Goal: Task Accomplishment & Management: Complete application form

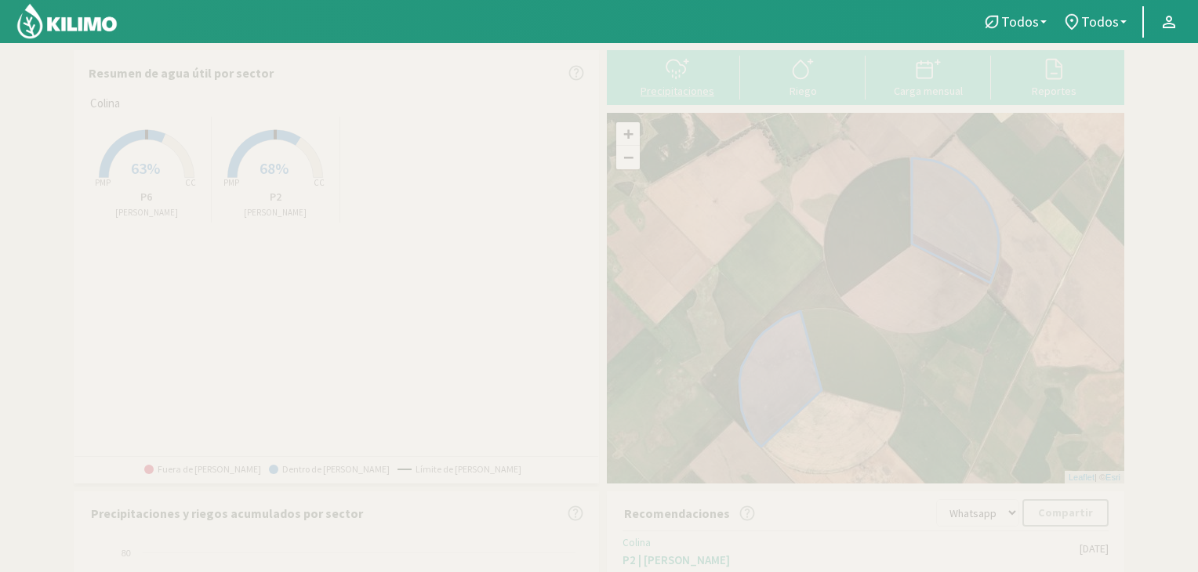
click at [680, 67] on icon at bounding box center [677, 68] width 25 height 25
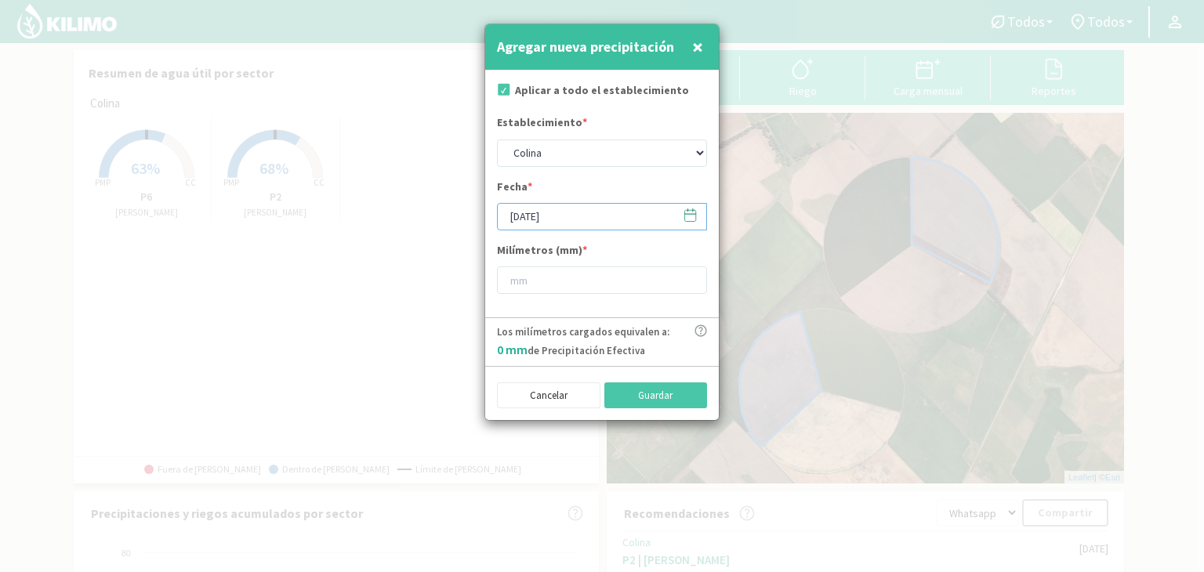
click at [556, 220] on input "[DATE]" at bounding box center [602, 216] width 210 height 27
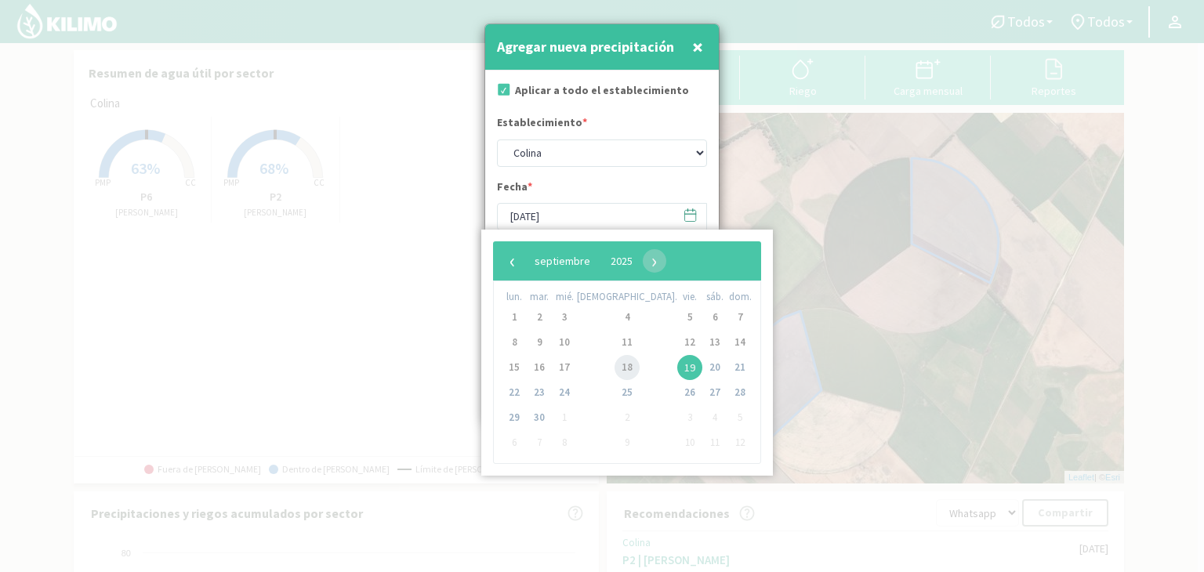
click at [615, 372] on span "18" at bounding box center [627, 367] width 25 height 25
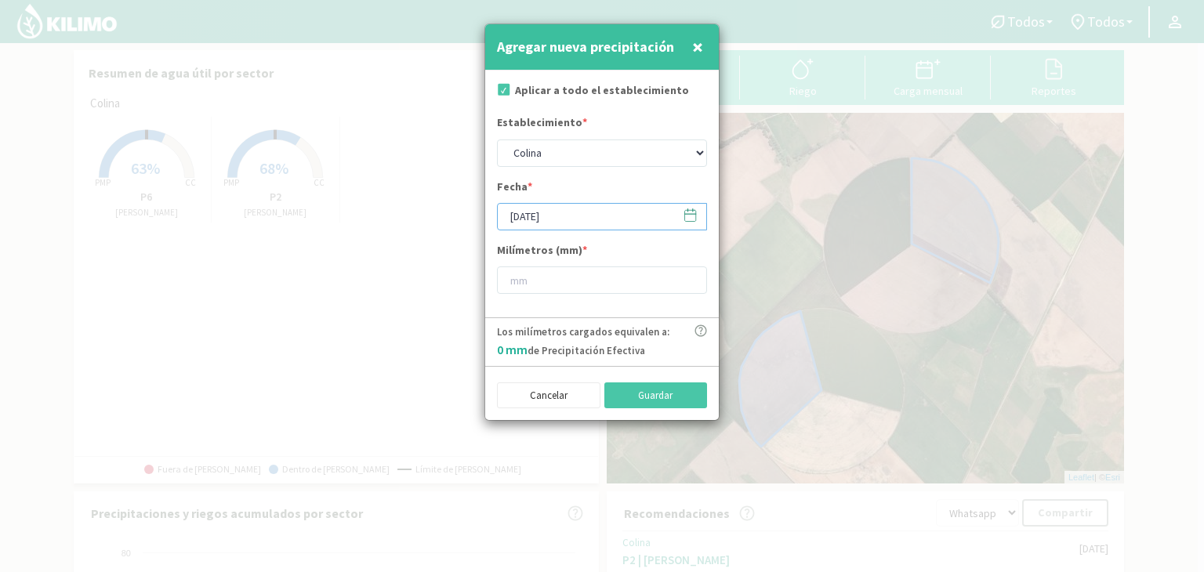
click at [571, 217] on input "[DATE]" at bounding box center [602, 216] width 210 height 27
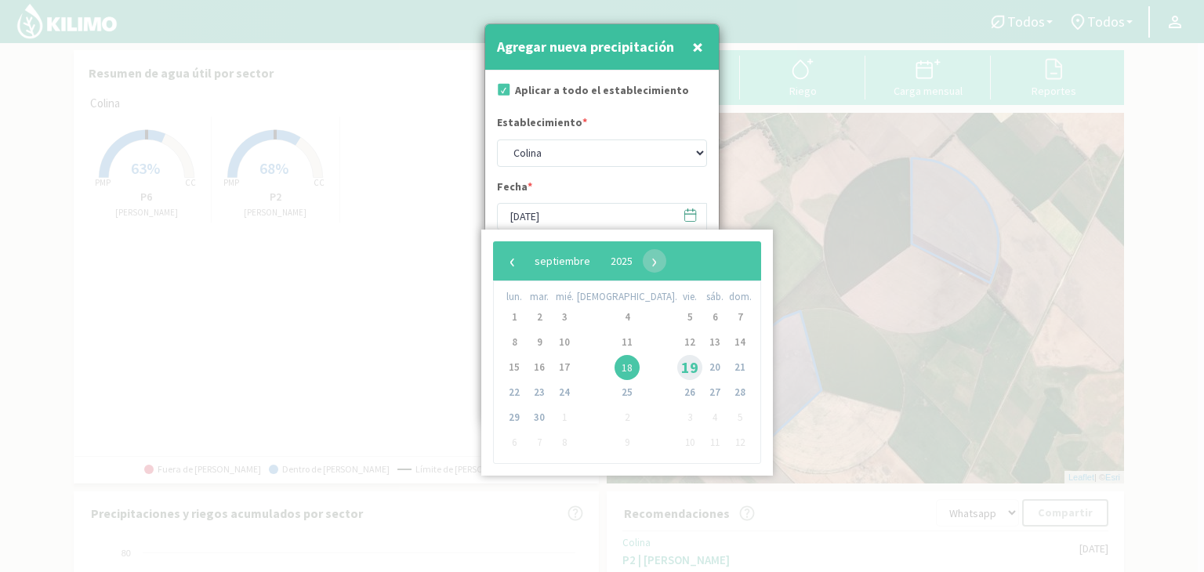
drag, startPoint x: 626, startPoint y: 353, endPoint x: 627, endPoint y: 365, distance: 11.8
click at [677, 365] on span "19" at bounding box center [689, 367] width 25 height 25
type input "[DATE]"
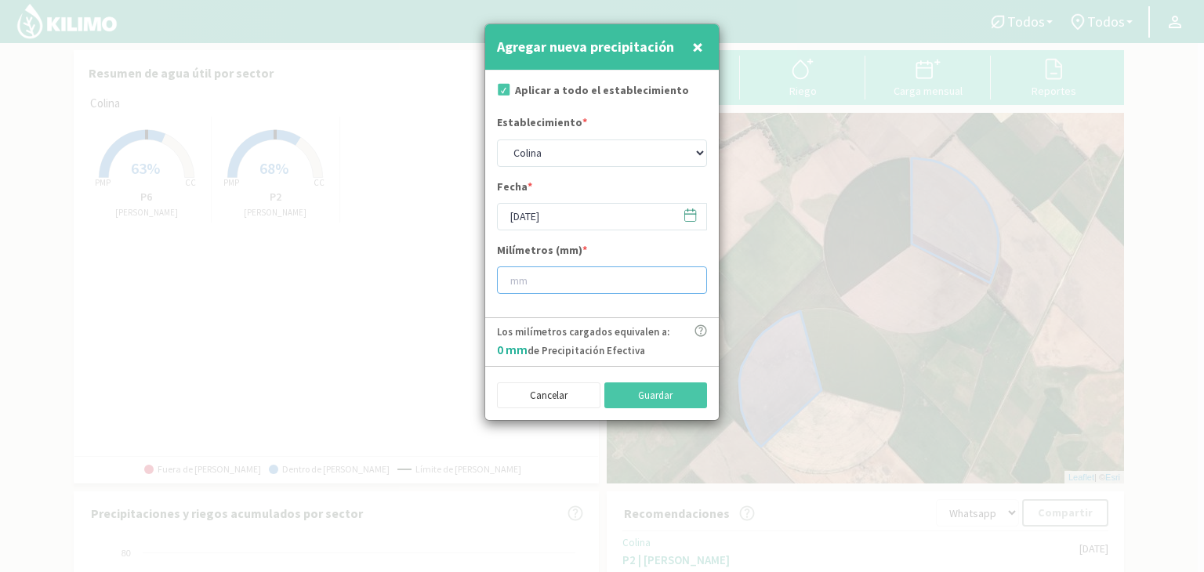
click at [549, 281] on input "number" at bounding box center [602, 280] width 210 height 27
type input "25"
click at [659, 395] on button "Guardar" at bounding box center [655, 396] width 103 height 27
